Goal: Task Accomplishment & Management: Manage account settings

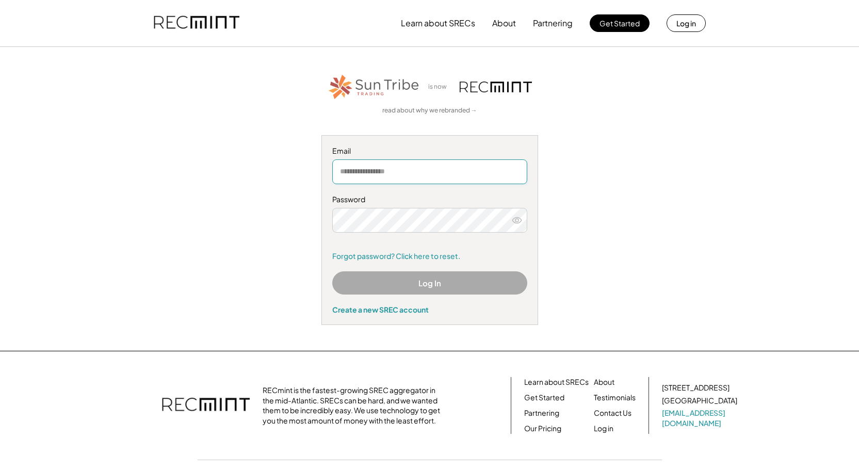
click at [424, 168] on input "email" at bounding box center [429, 171] width 195 height 25
type input "**********"
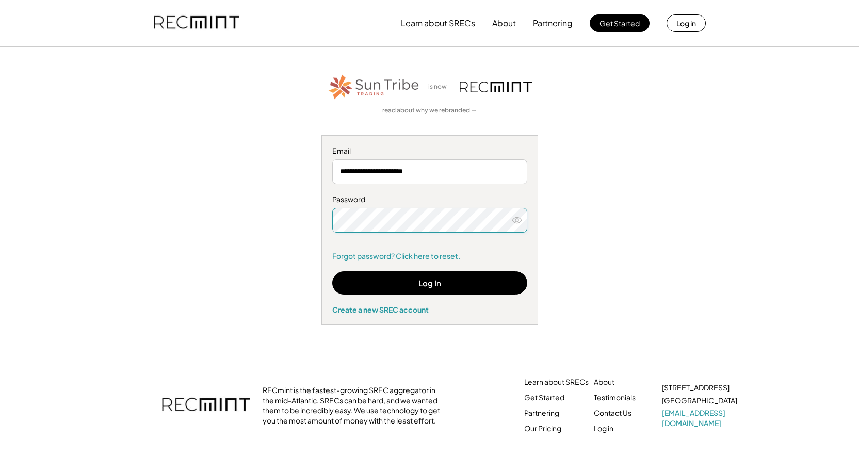
click at [522, 218] on button at bounding box center [516, 220] width 15 height 15
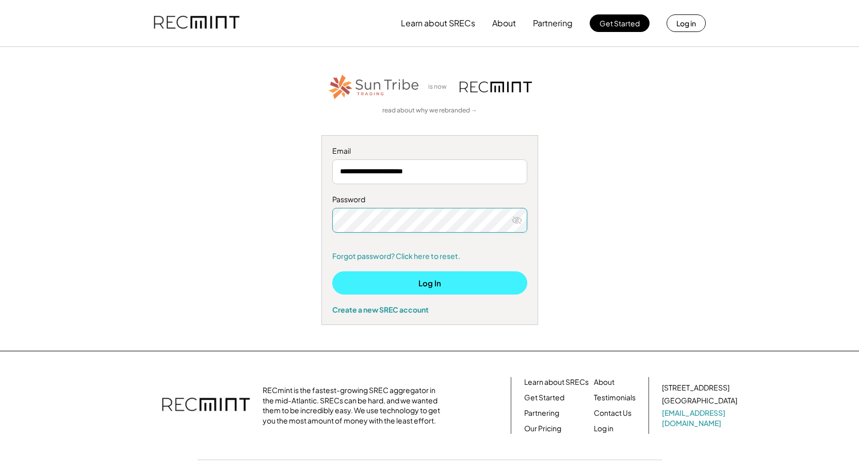
click at [422, 287] on button "Log In" at bounding box center [429, 282] width 195 height 23
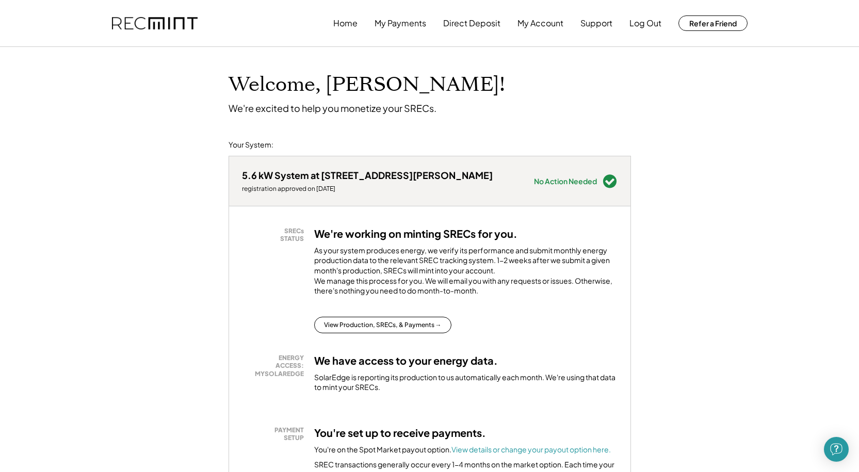
click at [551, 24] on button "My Account" at bounding box center [541, 23] width 46 height 21
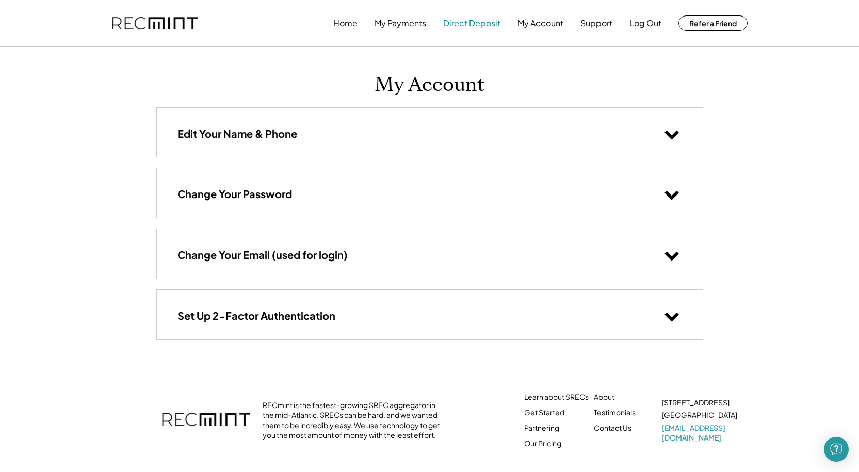
click at [477, 22] on button "Direct Deposit" at bounding box center [471, 23] width 57 height 21
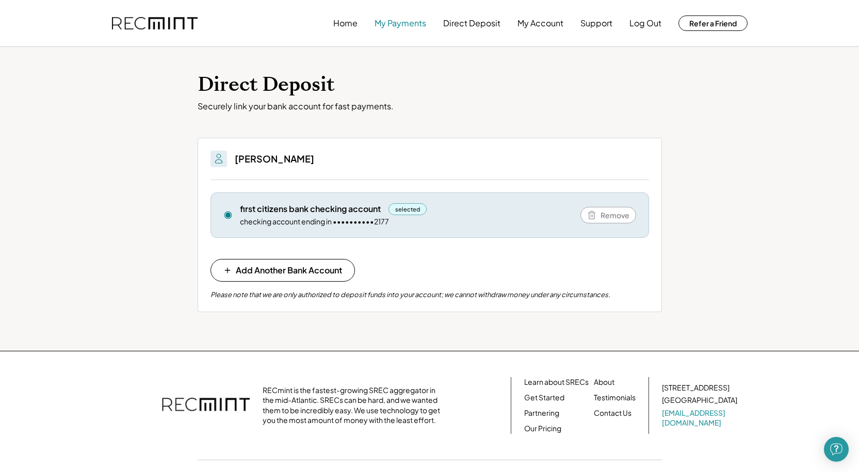
click at [388, 27] on button "My Payments" at bounding box center [401, 23] width 52 height 21
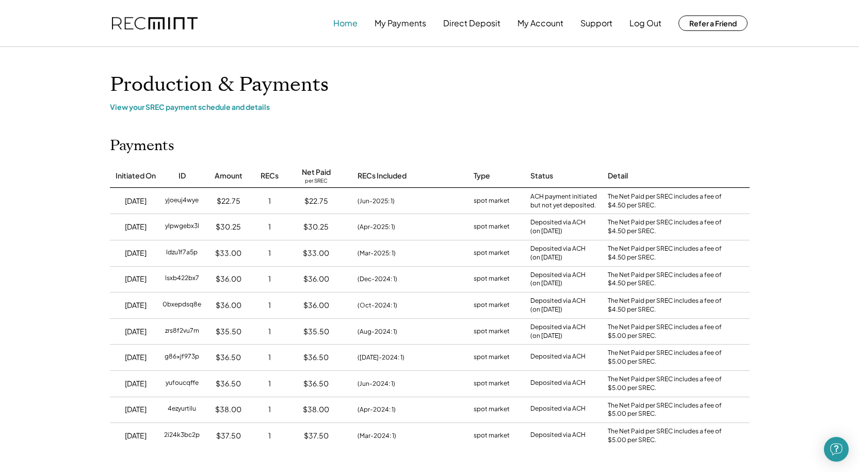
click at [344, 19] on button "Home" at bounding box center [345, 23] width 24 height 21
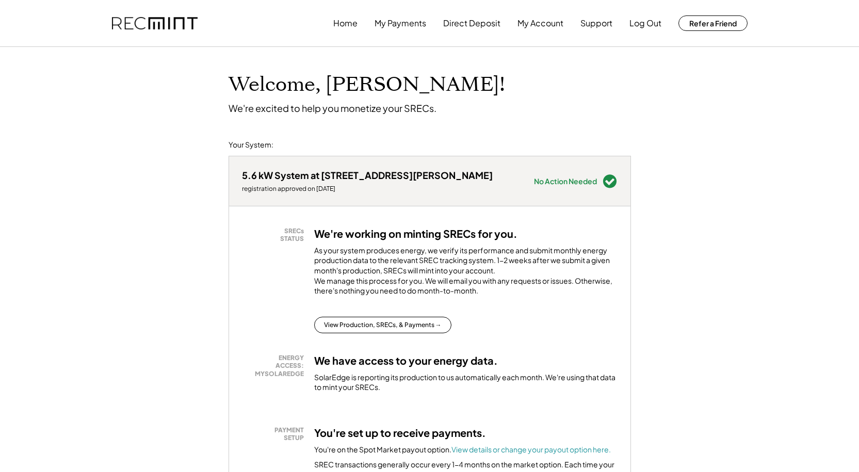
click at [161, 29] on img at bounding box center [155, 23] width 86 height 13
click at [119, 19] on img at bounding box center [155, 23] width 86 height 13
click at [592, 23] on button "Support" at bounding box center [597, 23] width 32 height 21
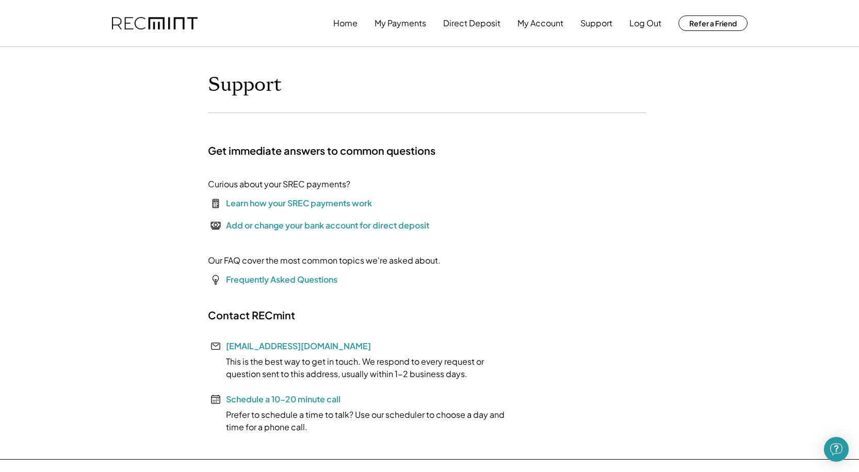
click at [297, 200] on div "Learn how your SREC payments work" at bounding box center [299, 203] width 146 height 12
